Goal: Transaction & Acquisition: Book appointment/travel/reservation

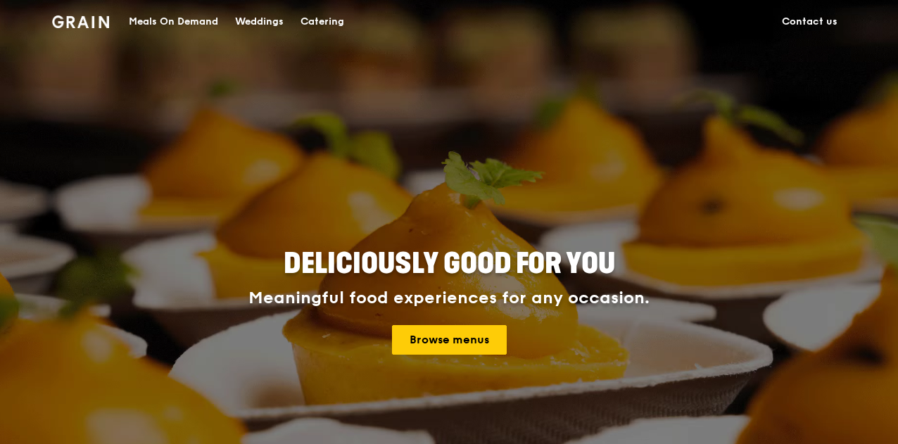
click at [330, 18] on div "Catering" at bounding box center [323, 22] width 44 height 42
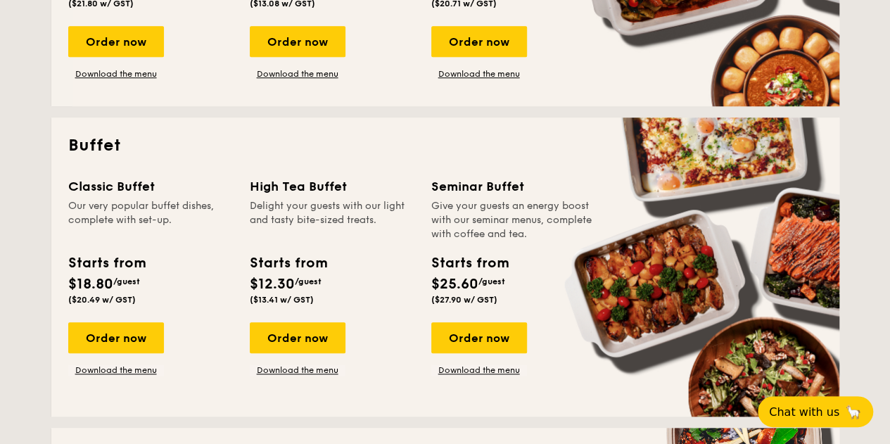
scroll to position [469, 0]
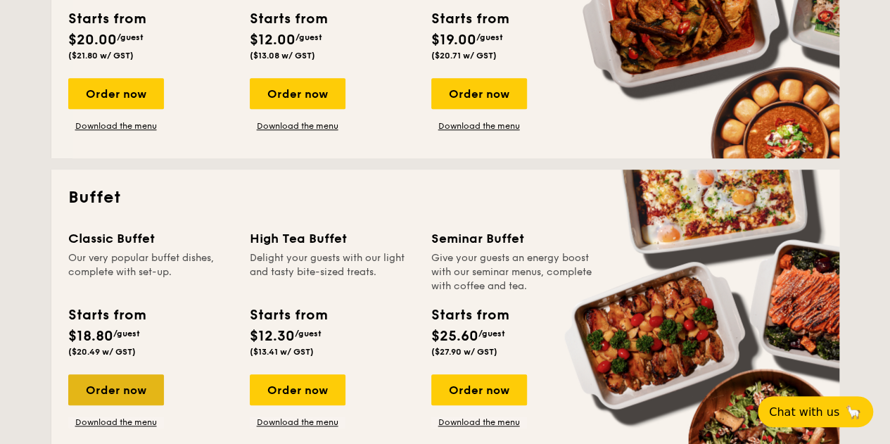
click at [111, 395] on div "Order now" at bounding box center [116, 389] width 96 height 31
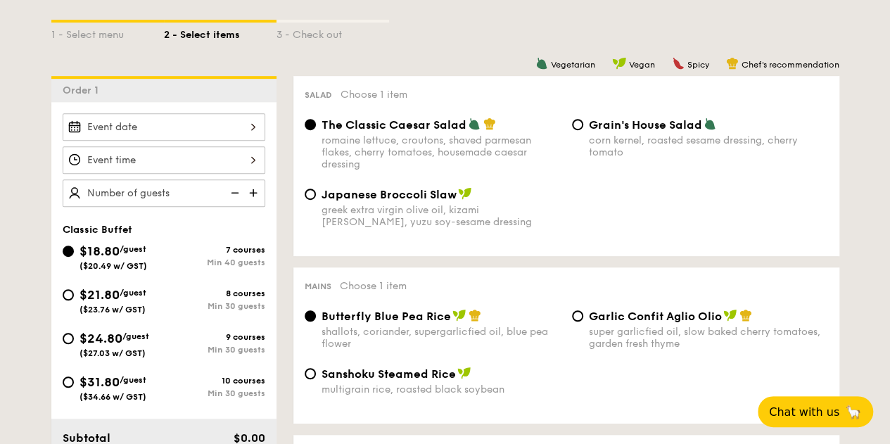
scroll to position [352, 0]
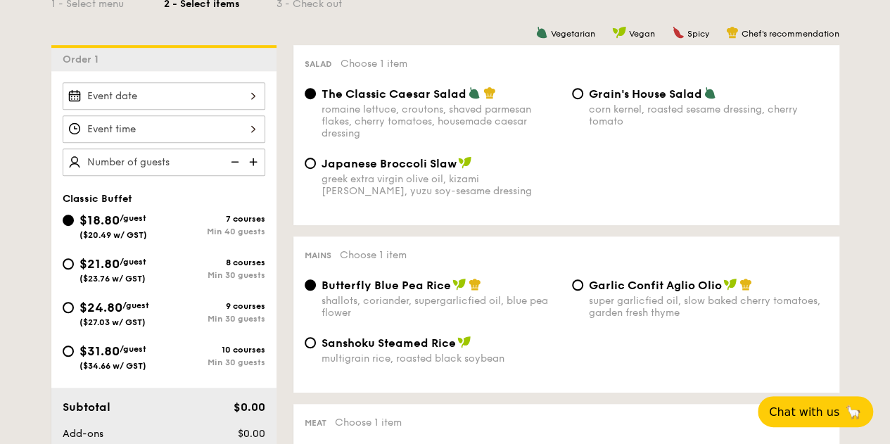
click at [196, 99] on div at bounding box center [164, 95] width 203 height 27
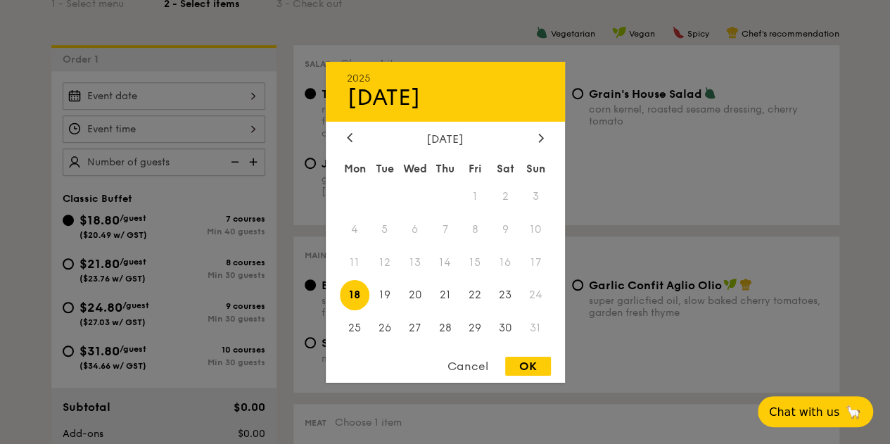
click at [504, 260] on span "16" at bounding box center [506, 262] width 30 height 30
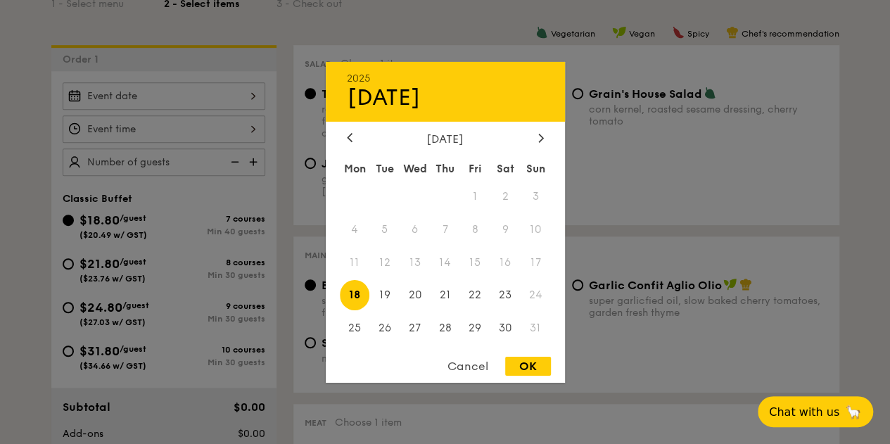
click at [505, 258] on span "16" at bounding box center [506, 262] width 30 height 30
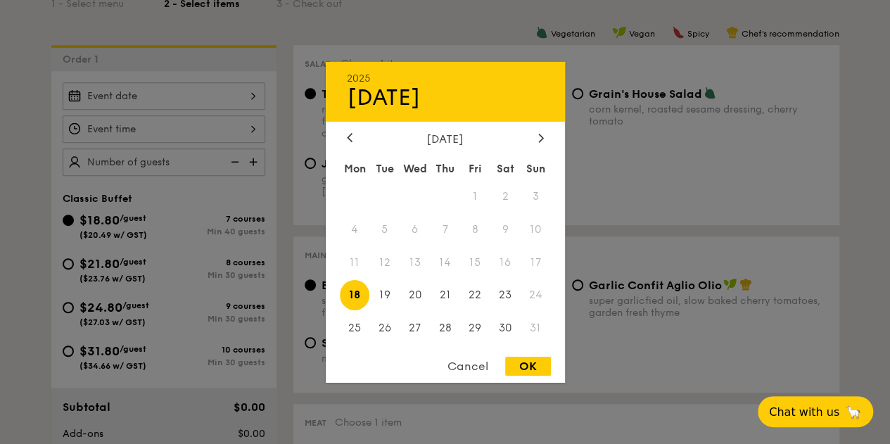
click at [631, 187] on div at bounding box center [445, 222] width 890 height 444
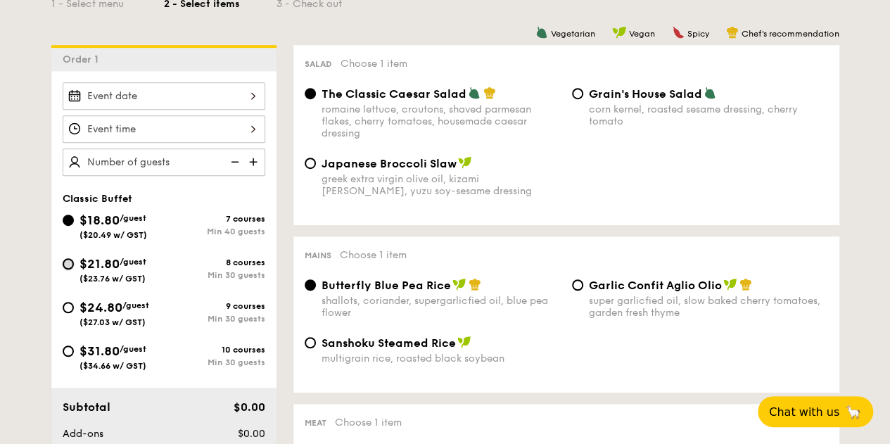
click at [63, 261] on input "$21.80 /guest ($23.76 w/ GST) 8 courses Min 30 guests" at bounding box center [68, 263] width 11 height 11
radio input "true"
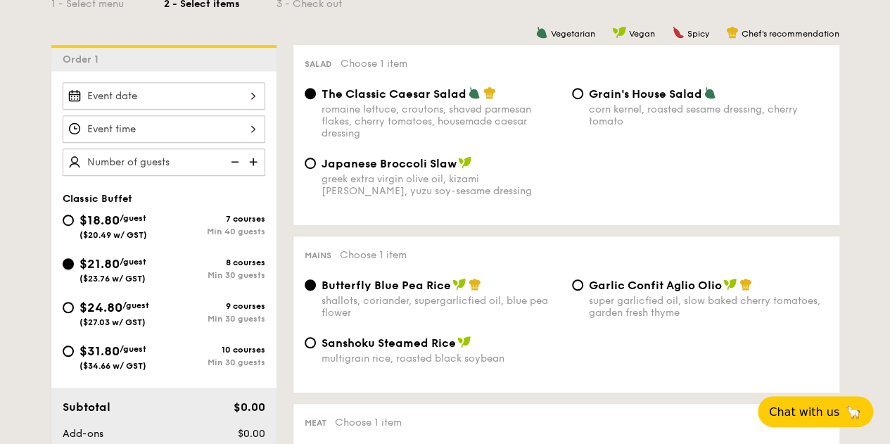
radio input "true"
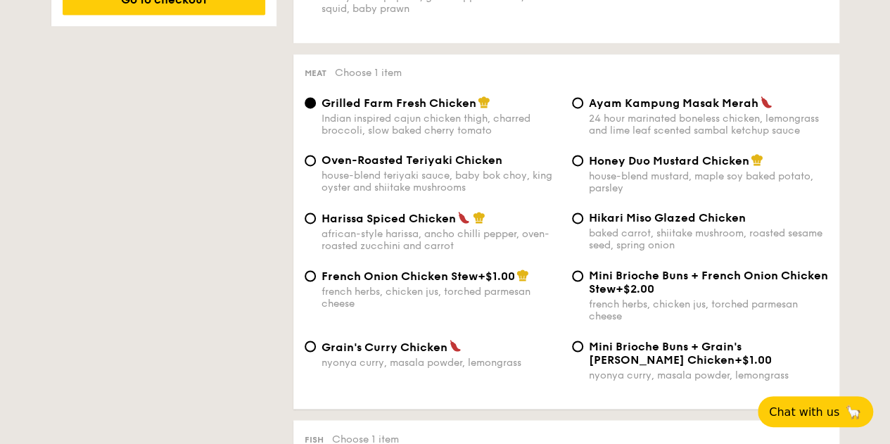
scroll to position [1056, 0]
